Goal: Task Accomplishment & Management: Manage account settings

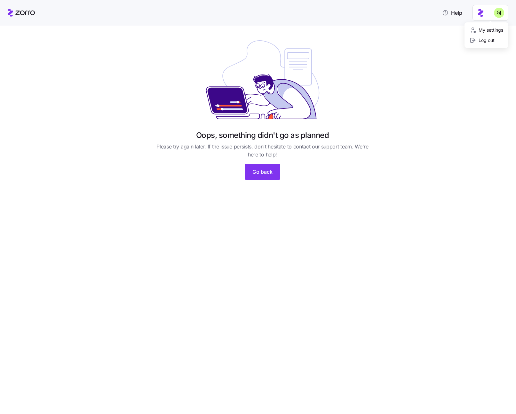
click at [500, 19] on html "Help Oops, something didn't go as planned Please try again later. If the issue …" at bounding box center [258, 205] width 516 height 410
click at [496, 29] on div "My settings" at bounding box center [487, 30] width 34 height 7
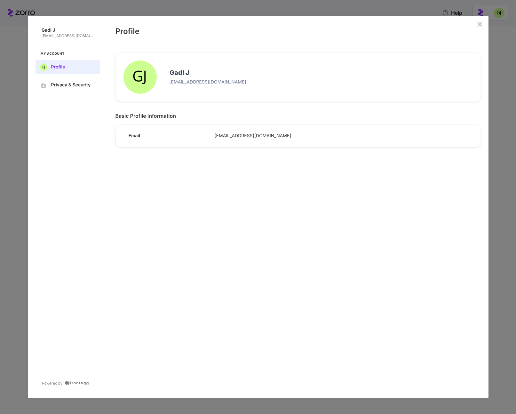
click at [480, 24] on icon "close admin-box" at bounding box center [480, 24] width 4 height 4
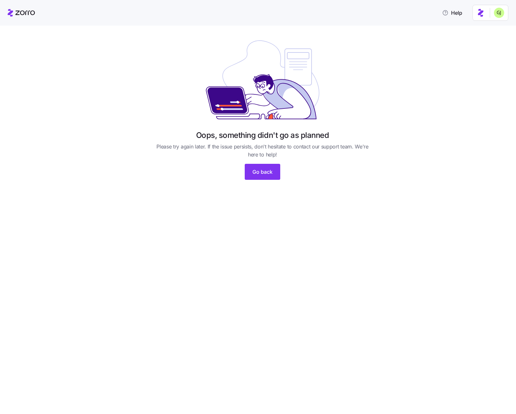
click at [495, 16] on html "Help Oops, something didn't go as planned Please try again later. If the issue …" at bounding box center [258, 205] width 516 height 410
click at [490, 40] on div "Log out" at bounding box center [482, 40] width 25 height 7
